Goal: Book appointment/travel/reservation

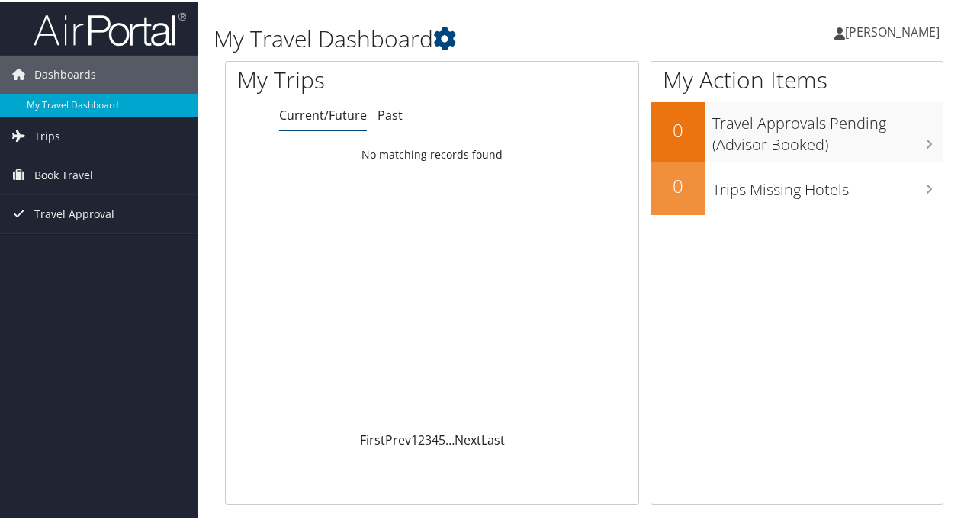
click at [92, 168] on link "Book Travel" at bounding box center [99, 174] width 198 height 38
click at [54, 256] on link "Book/Manage Online Trips" at bounding box center [99, 250] width 198 height 23
